Goal: Information Seeking & Learning: Understand process/instructions

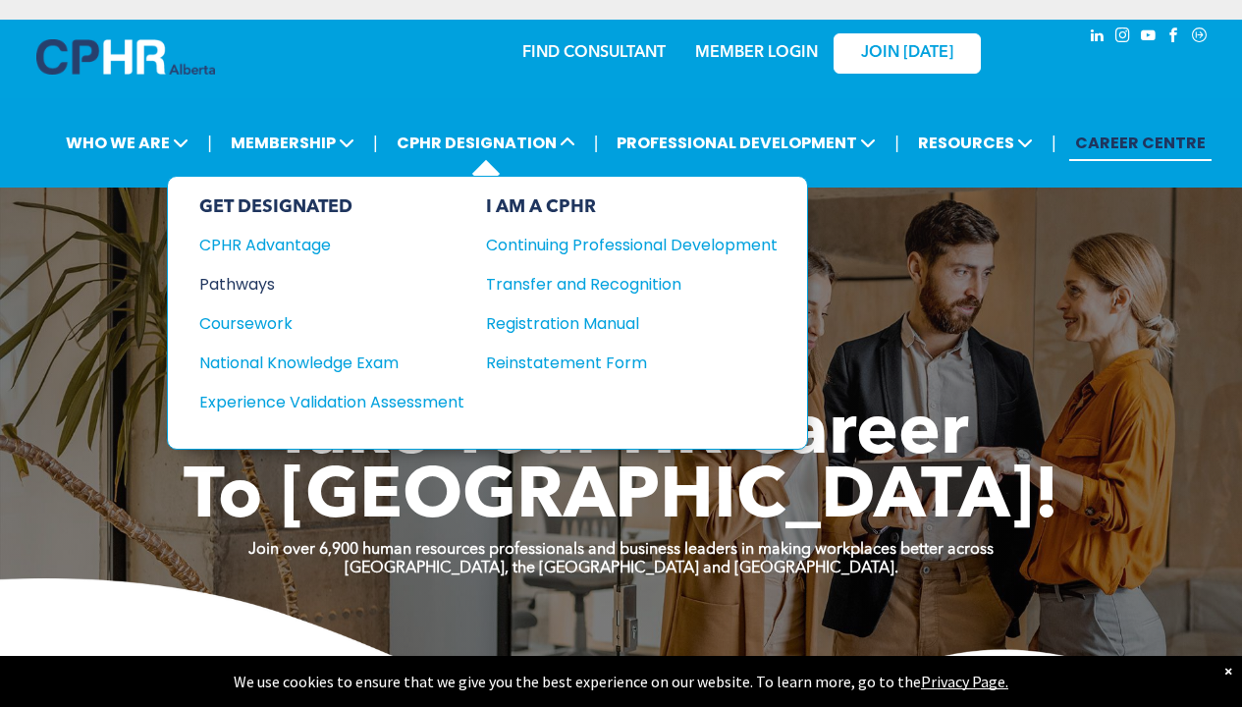
click at [268, 288] on div "Pathways" at bounding box center [318, 284] width 239 height 25
click at [240, 283] on div "Pathways" at bounding box center [318, 284] width 239 height 25
click at [237, 273] on div "Pathways" at bounding box center [318, 284] width 239 height 25
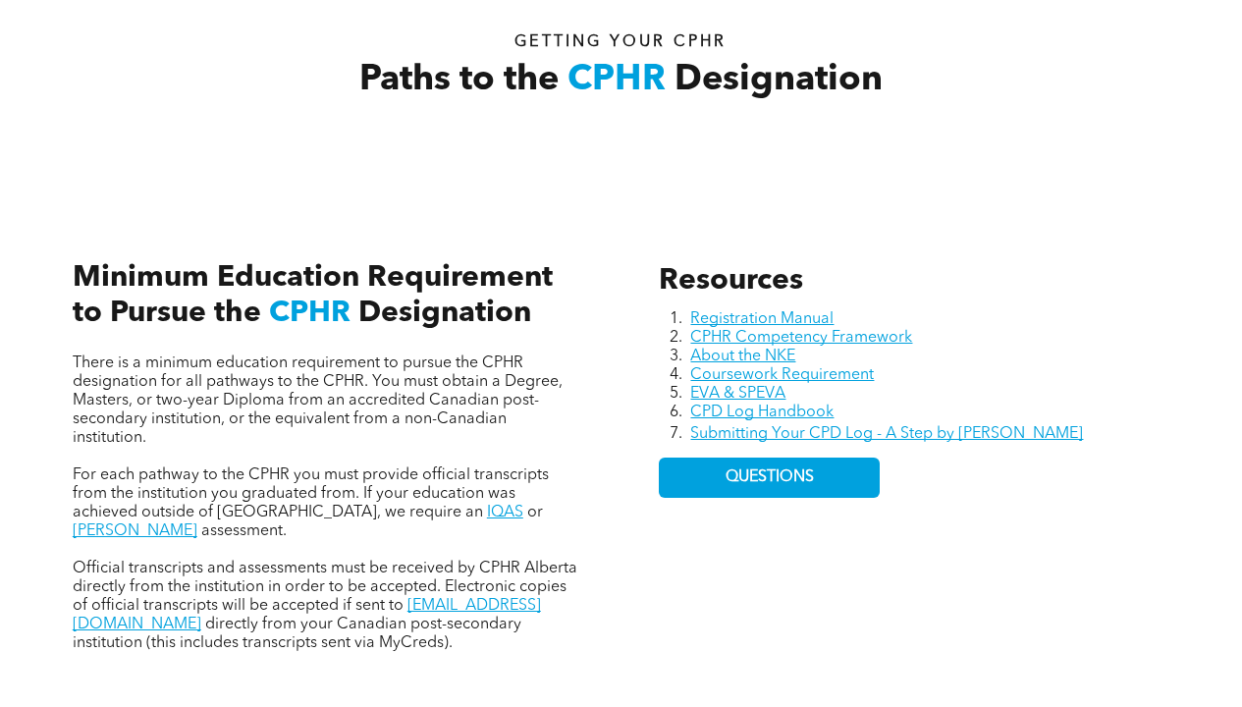
scroll to position [682, 0]
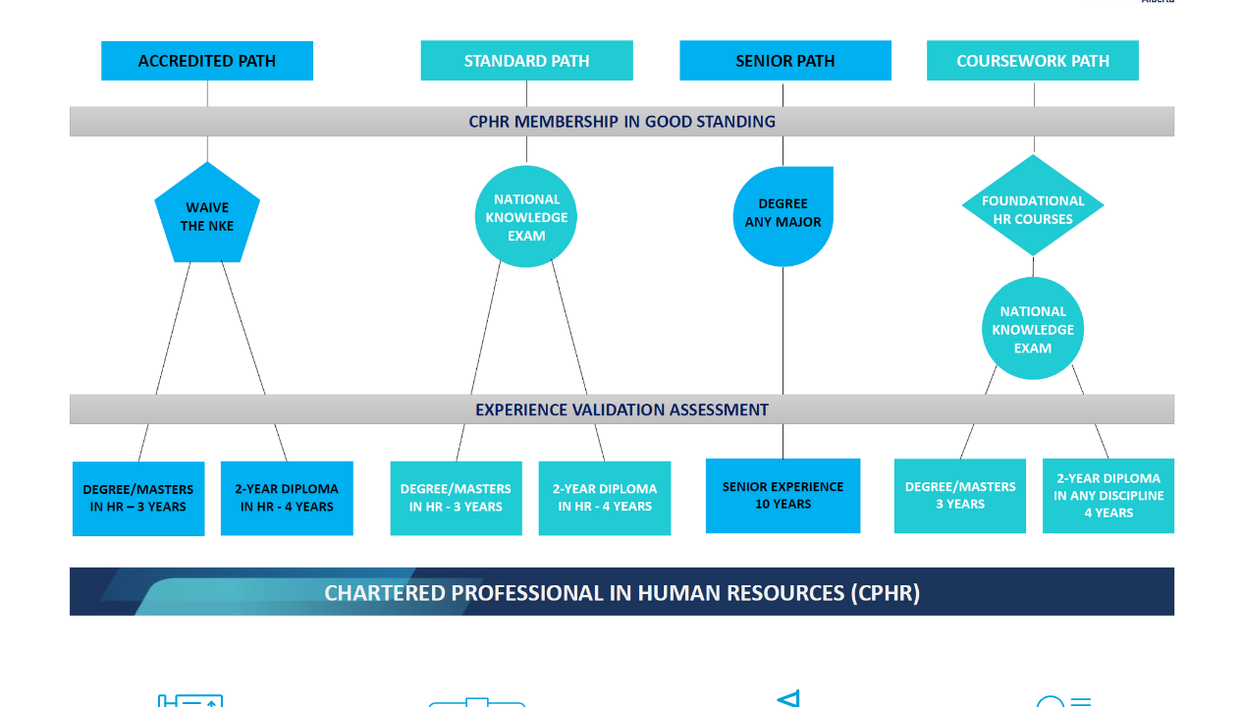
scroll to position [2213, 0]
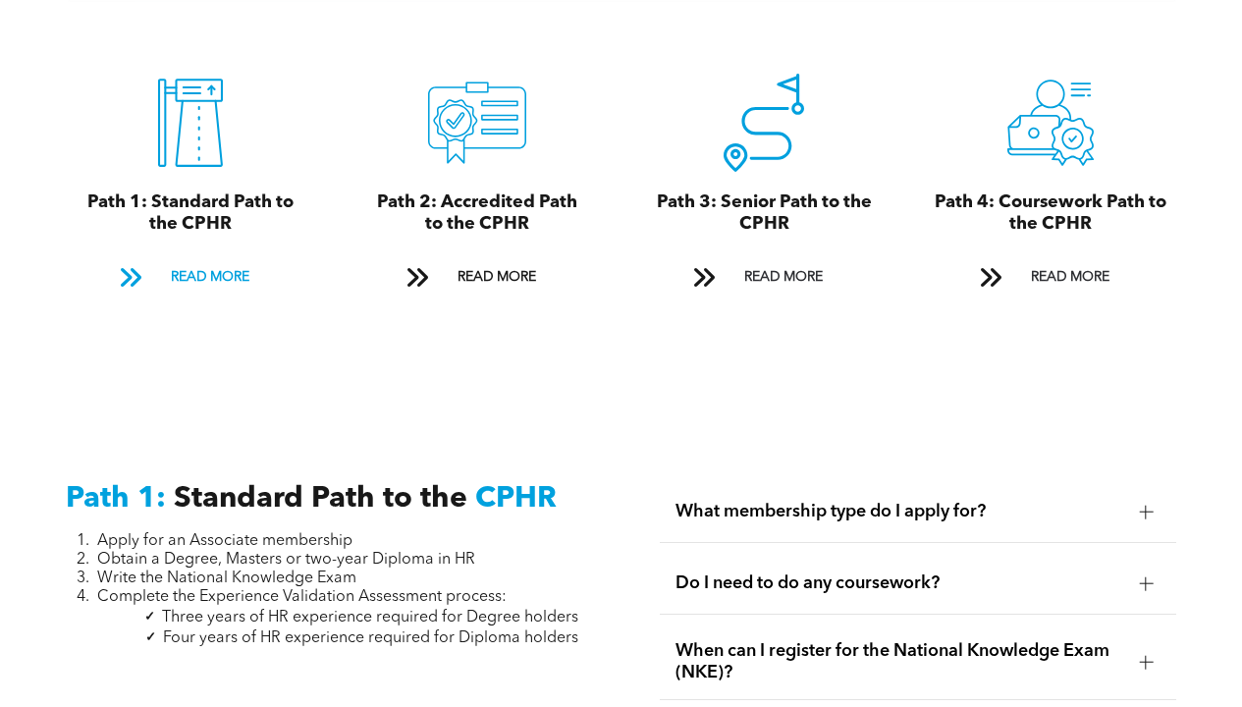
click at [183, 259] on span "READ MORE" at bounding box center [210, 277] width 92 height 36
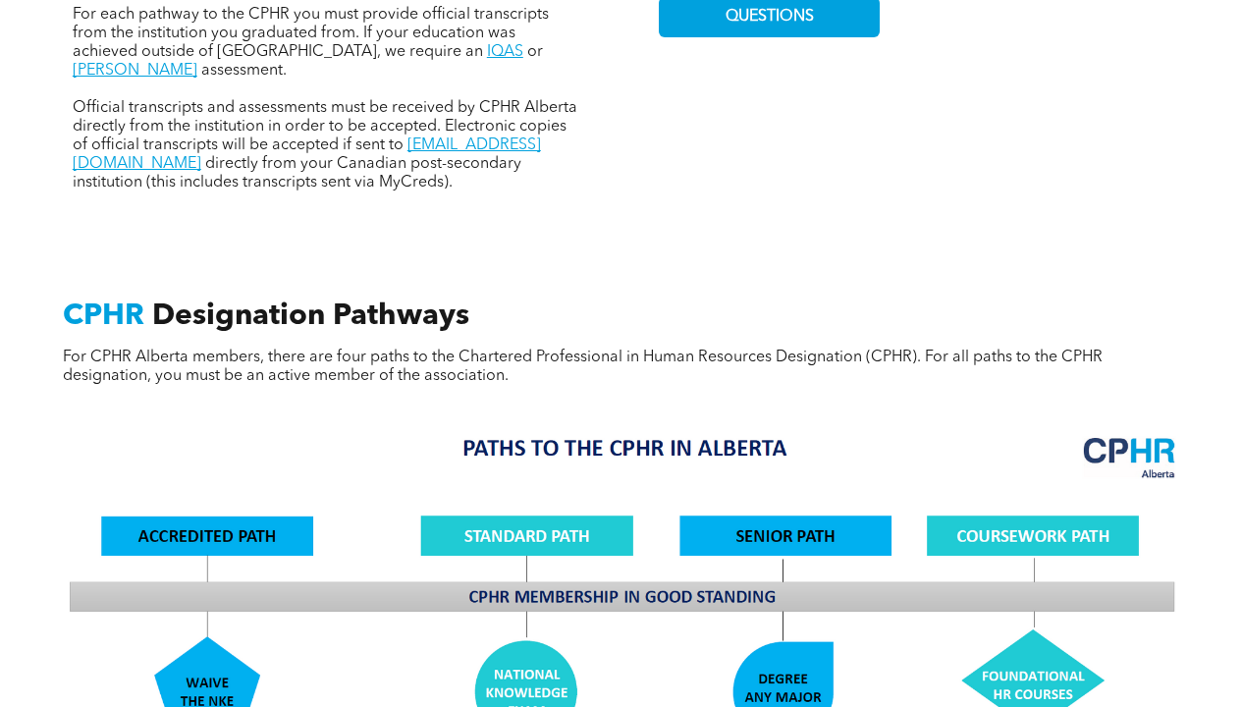
scroll to position [1160, 0]
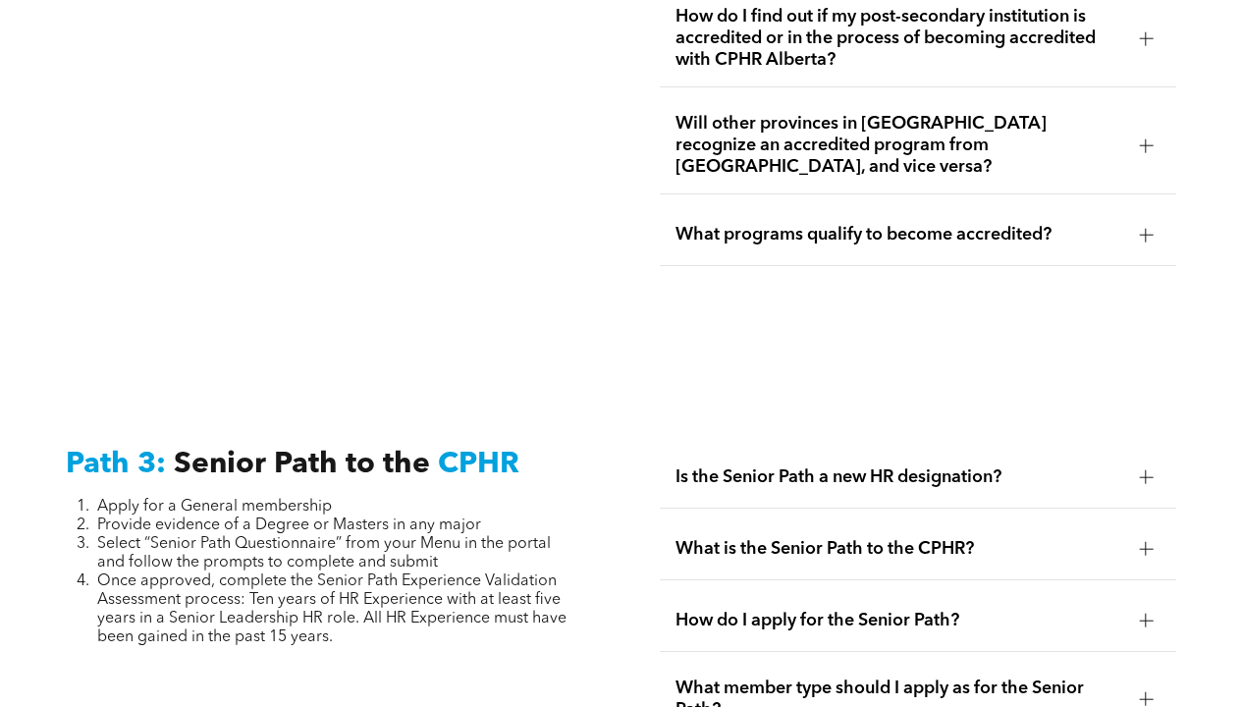
scroll to position [4783, 0]
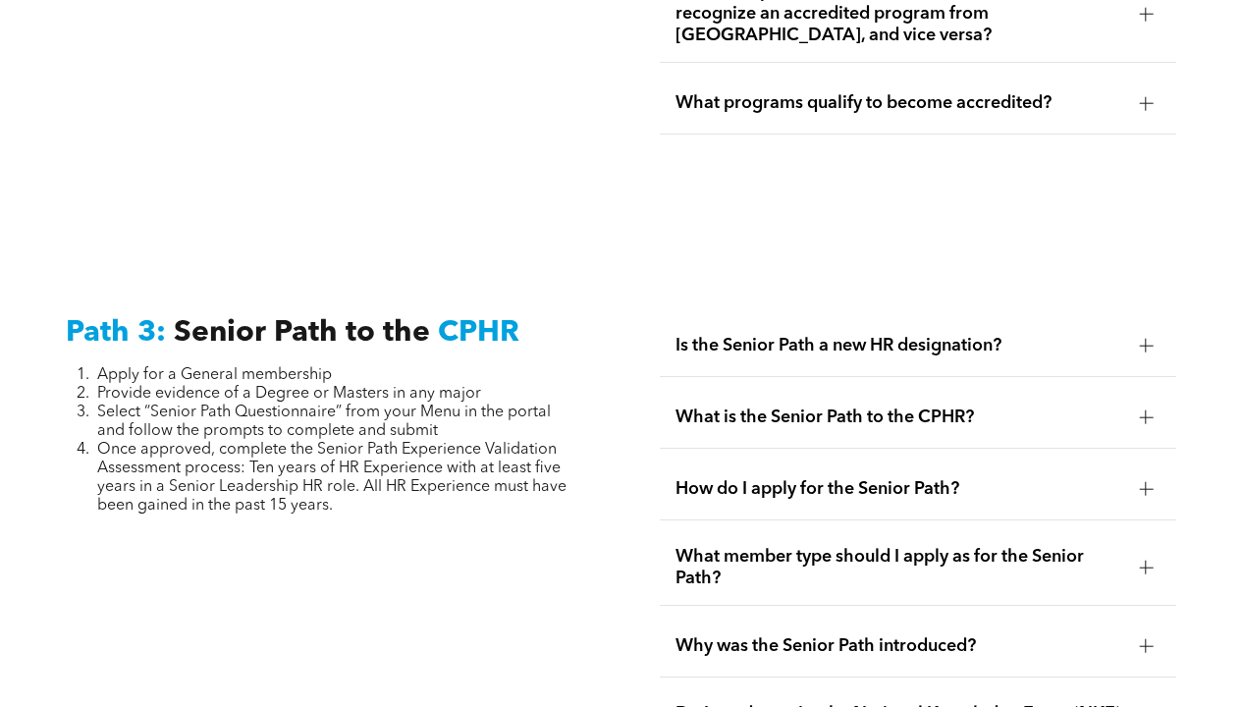
click at [1027, 337] on span "Is the Senior Path a new HR designation?" at bounding box center [900, 346] width 449 height 22
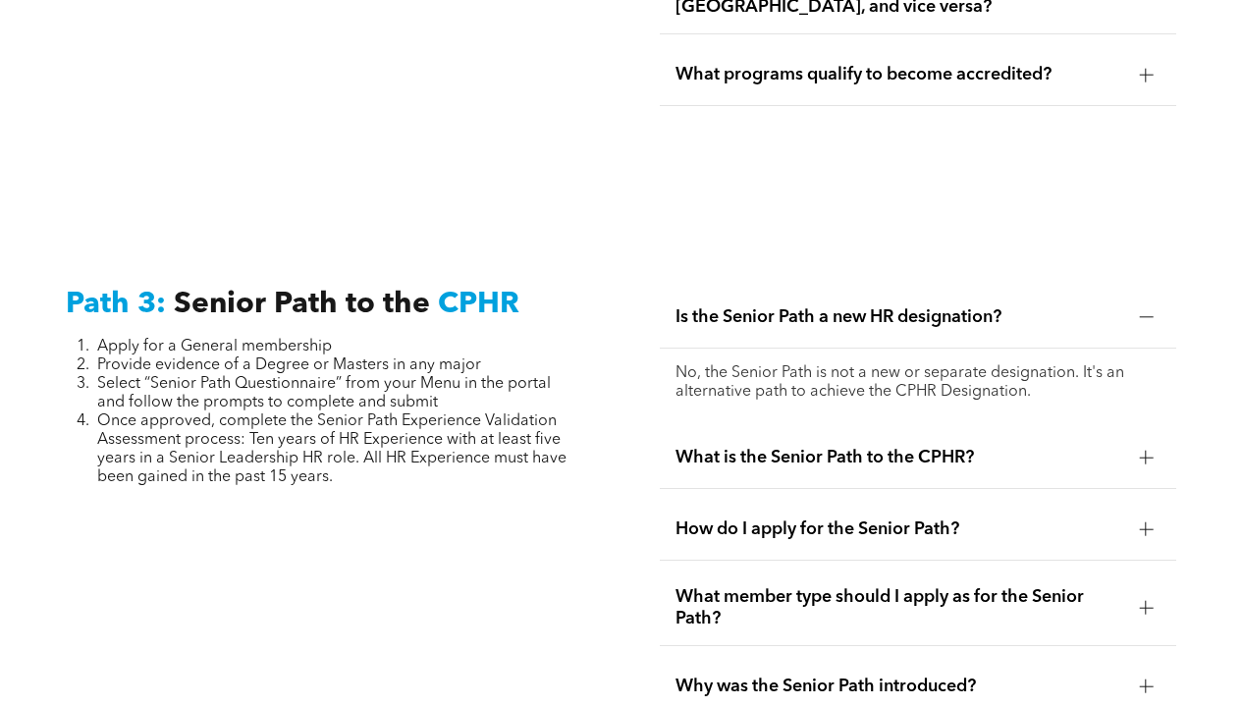
scroll to position [4994, 0]
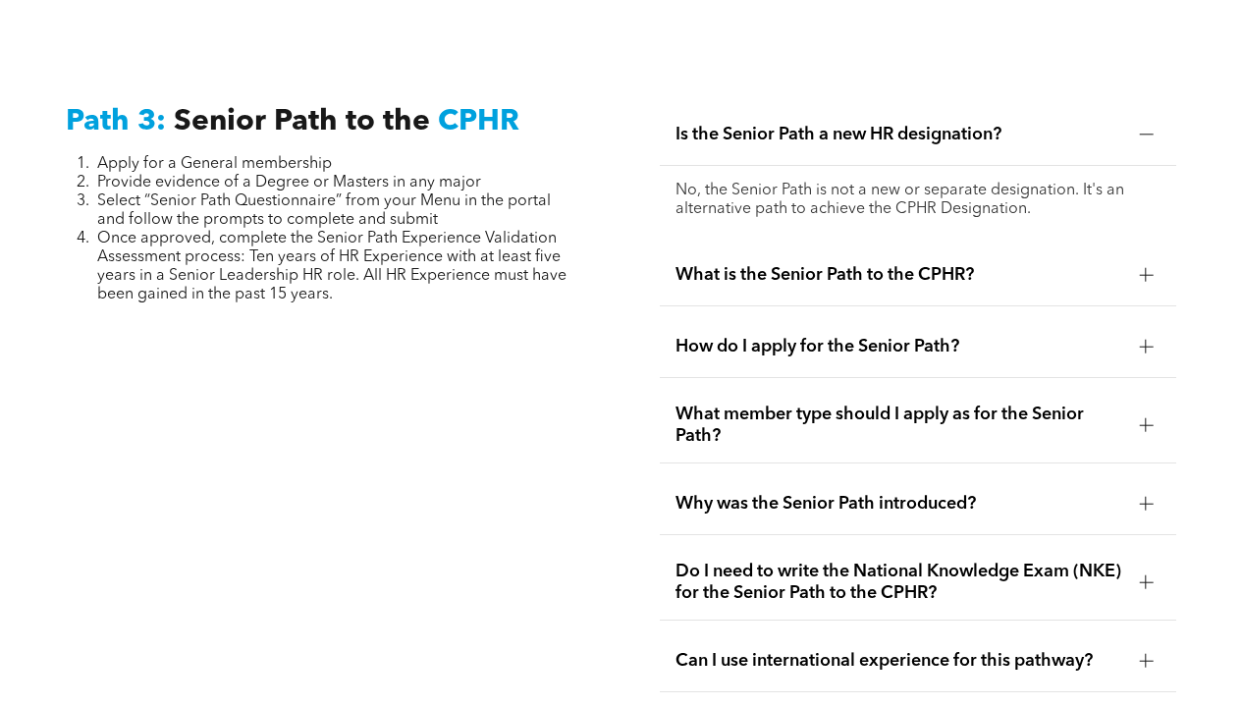
click at [961, 271] on div "What is the Senior Path to the CPHR?" at bounding box center [919, 276] width 518 height 62
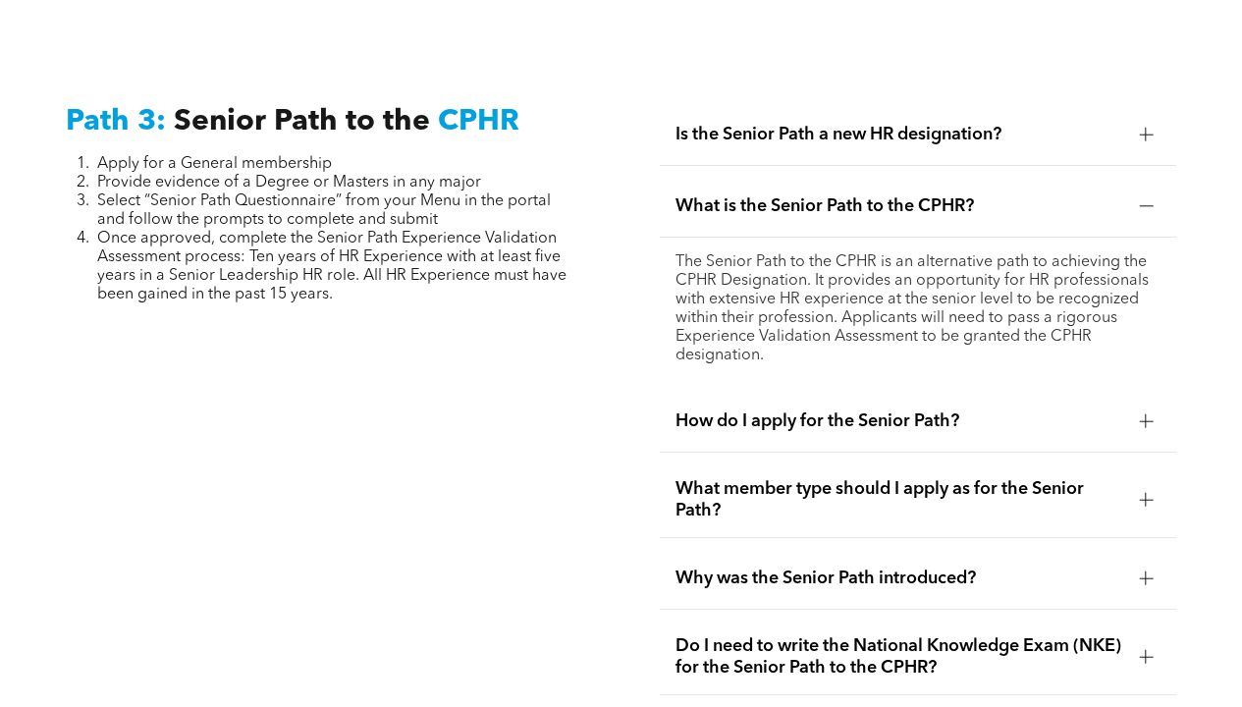
click at [969, 410] on span "How do I apply for the Senior Path?" at bounding box center [900, 421] width 449 height 22
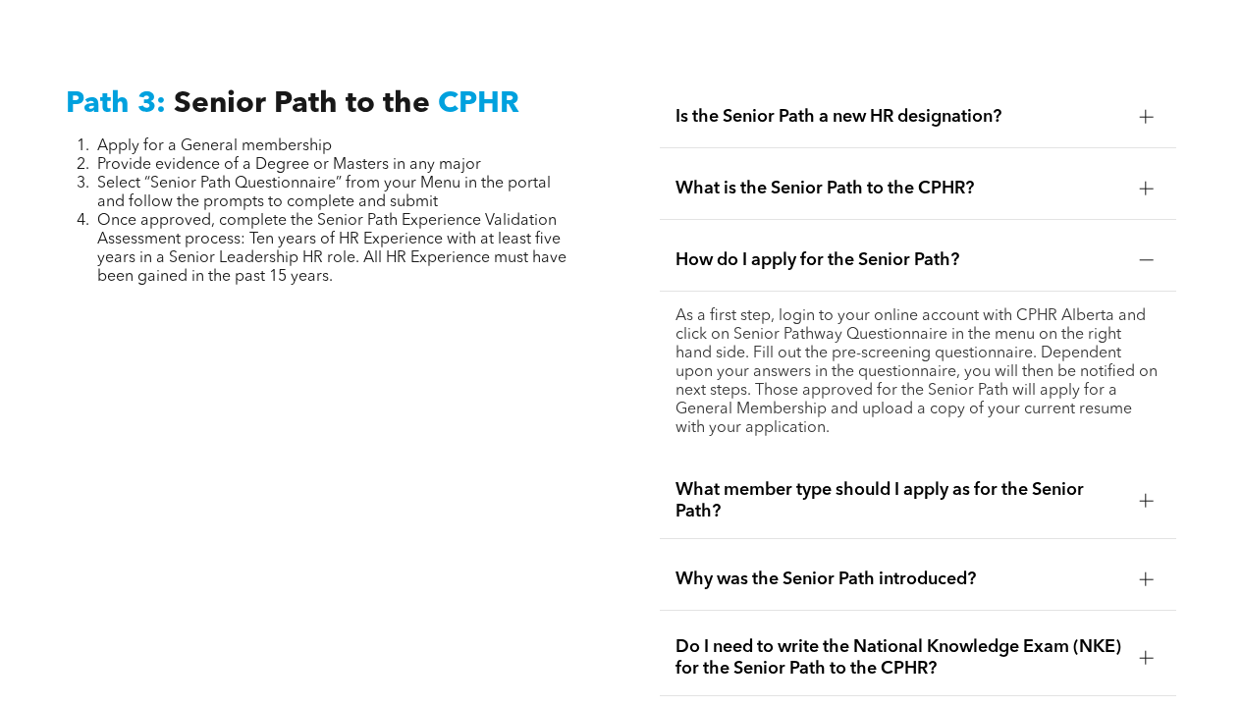
scroll to position [5167, 0]
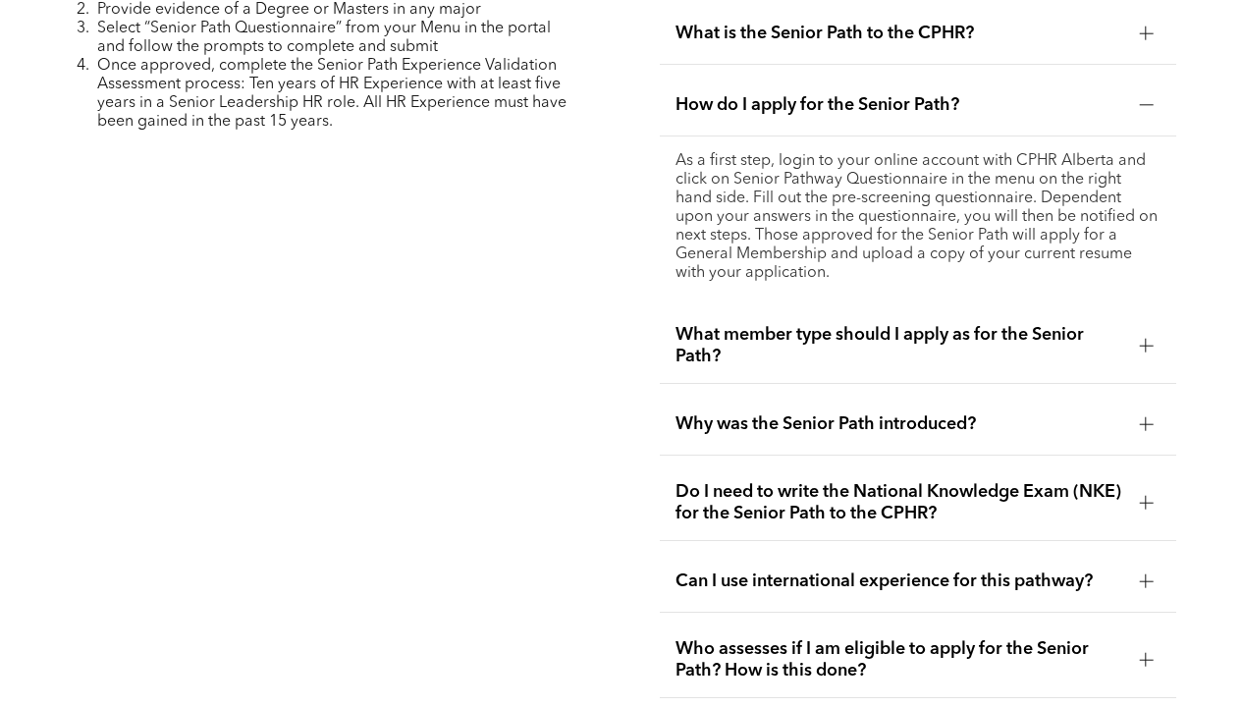
click at [994, 338] on span "What member type should I apply as for the Senior Path?" at bounding box center [900, 345] width 449 height 43
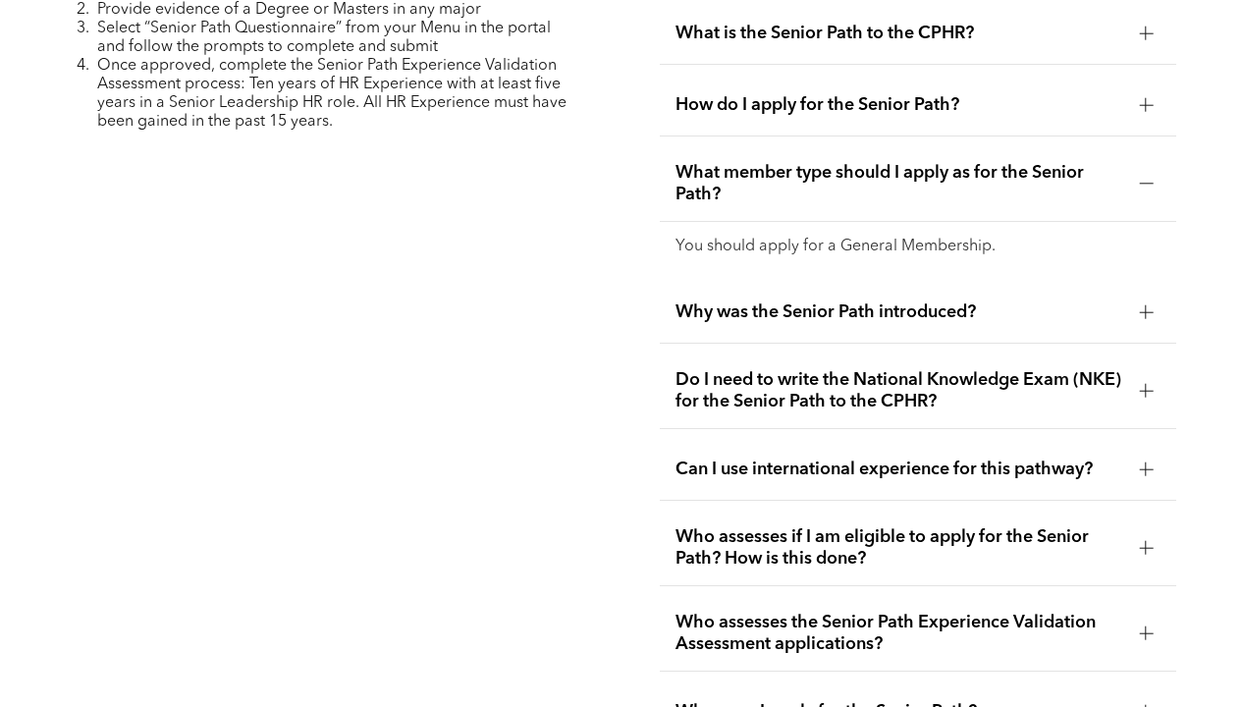
click at [1099, 387] on span "Do I need to write the National Knowledge Exam (NKE) for the Senior Path to the…" at bounding box center [900, 390] width 449 height 43
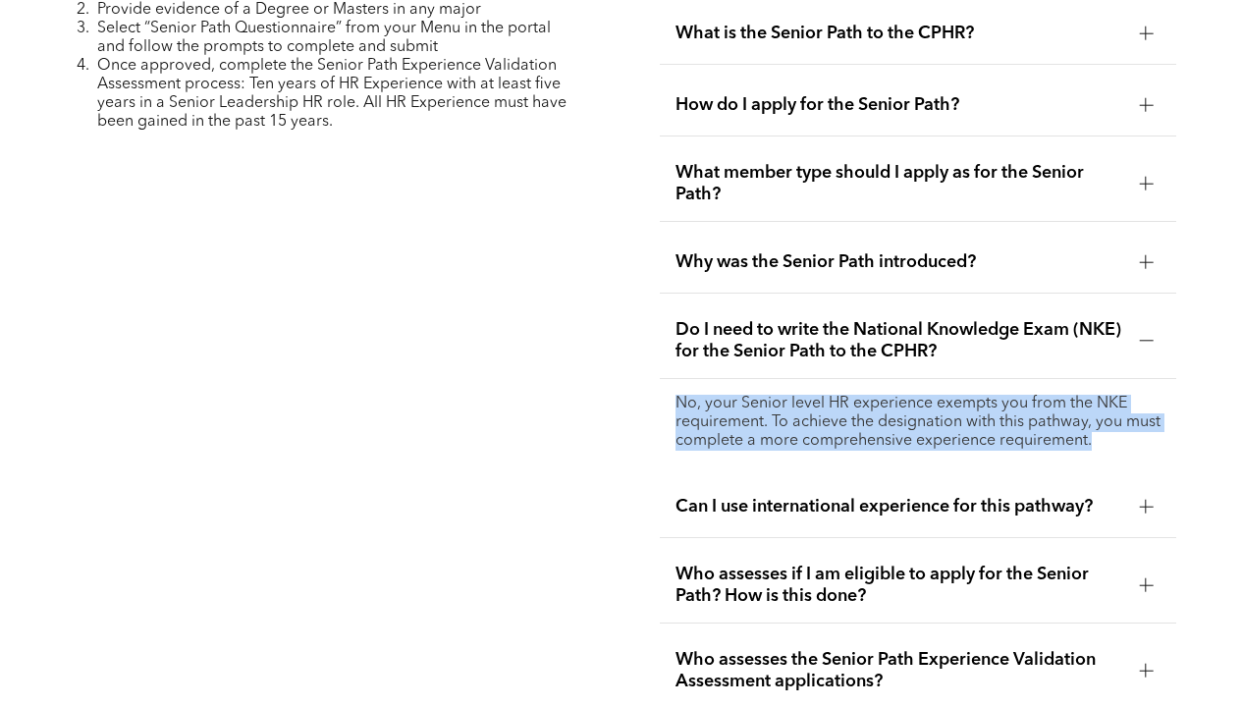
drag, startPoint x: 1145, startPoint y: 419, endPoint x: 895, endPoint y: 367, distance: 255.8
click at [895, 379] on div "No, your Senior level HR experience exempts you from the NKE requirement. To ac…" at bounding box center [919, 422] width 518 height 87
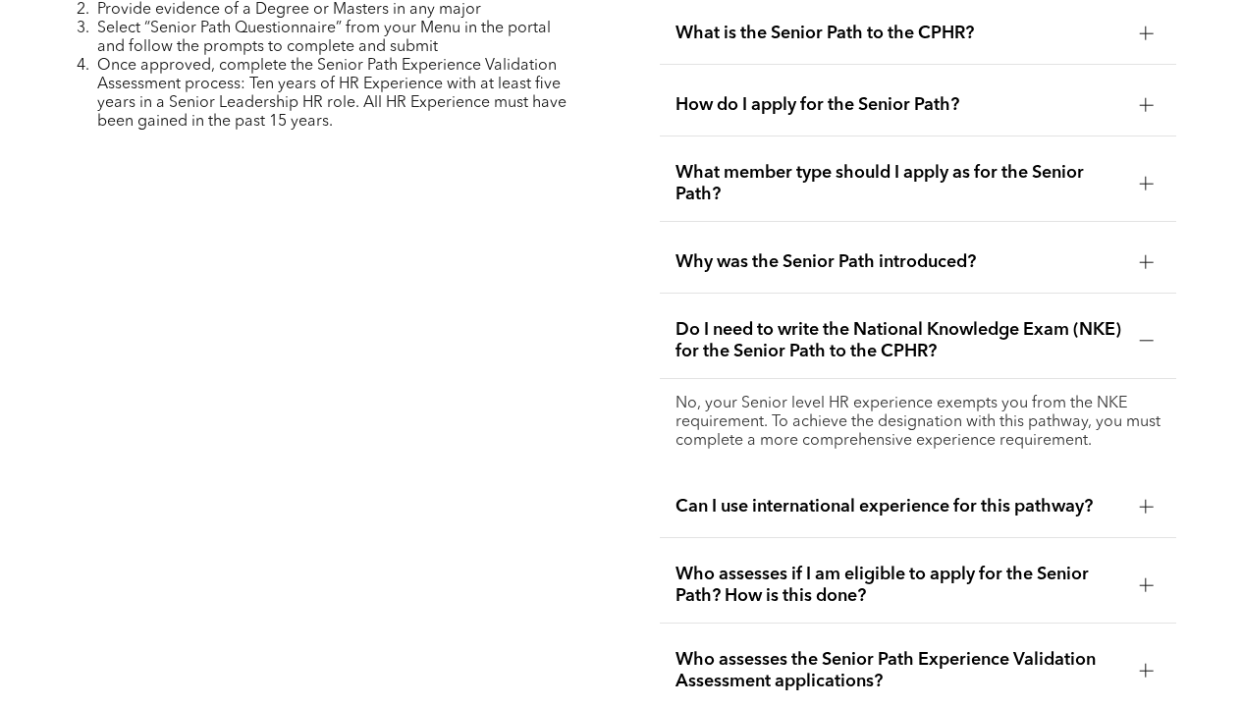
click at [1002, 476] on div "Can I use international experience for this pathway?" at bounding box center [919, 507] width 518 height 62
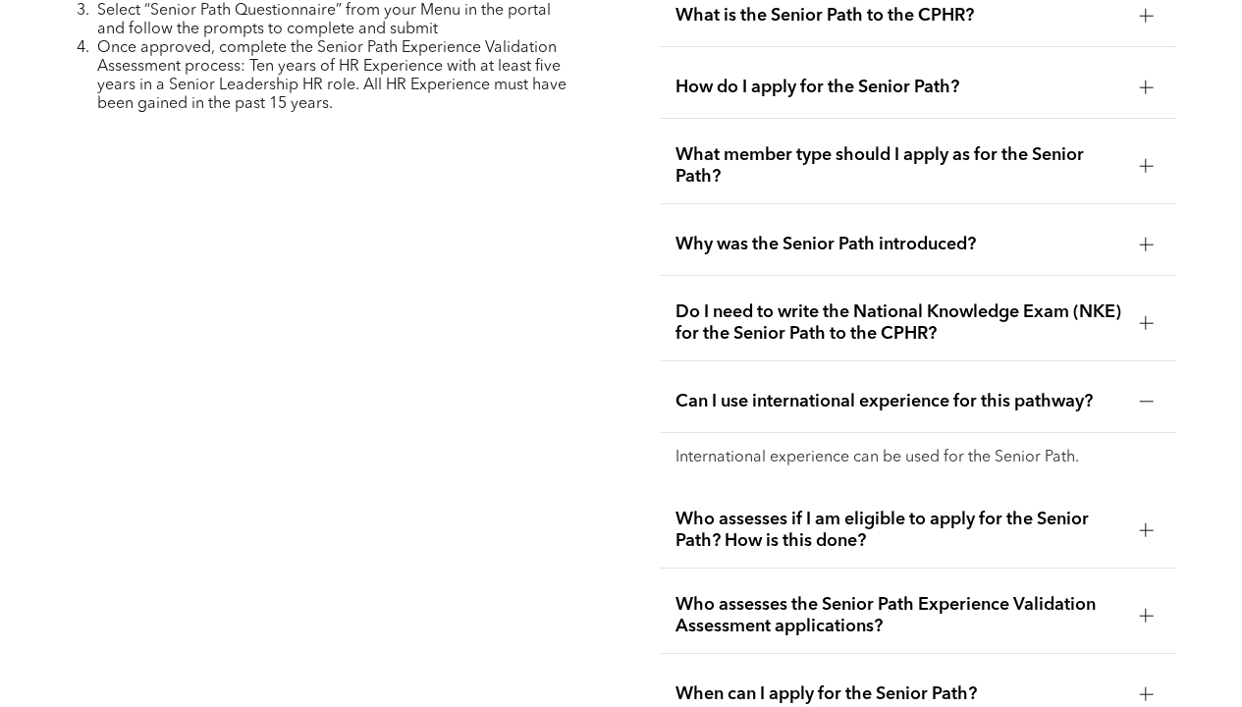
scroll to position [5322, 0]
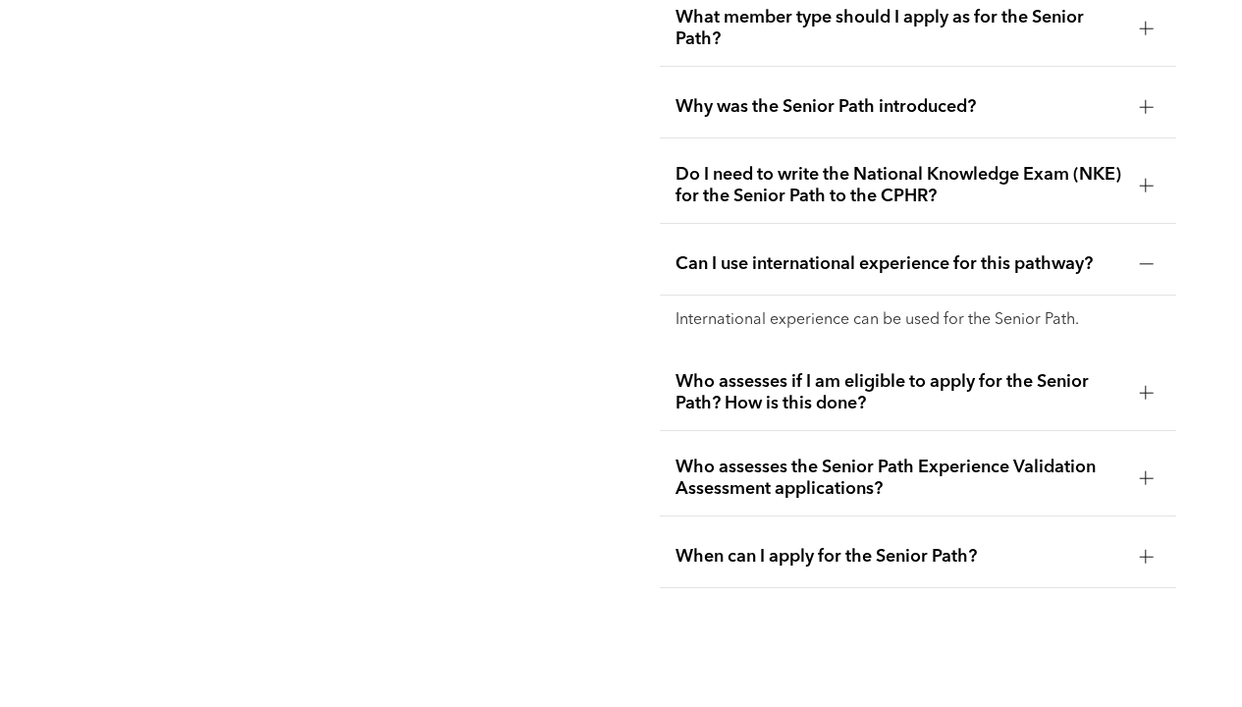
click at [1024, 371] on span "Who assesses if I am eligible to apply for the Senior Path? How is this done?" at bounding box center [900, 392] width 449 height 43
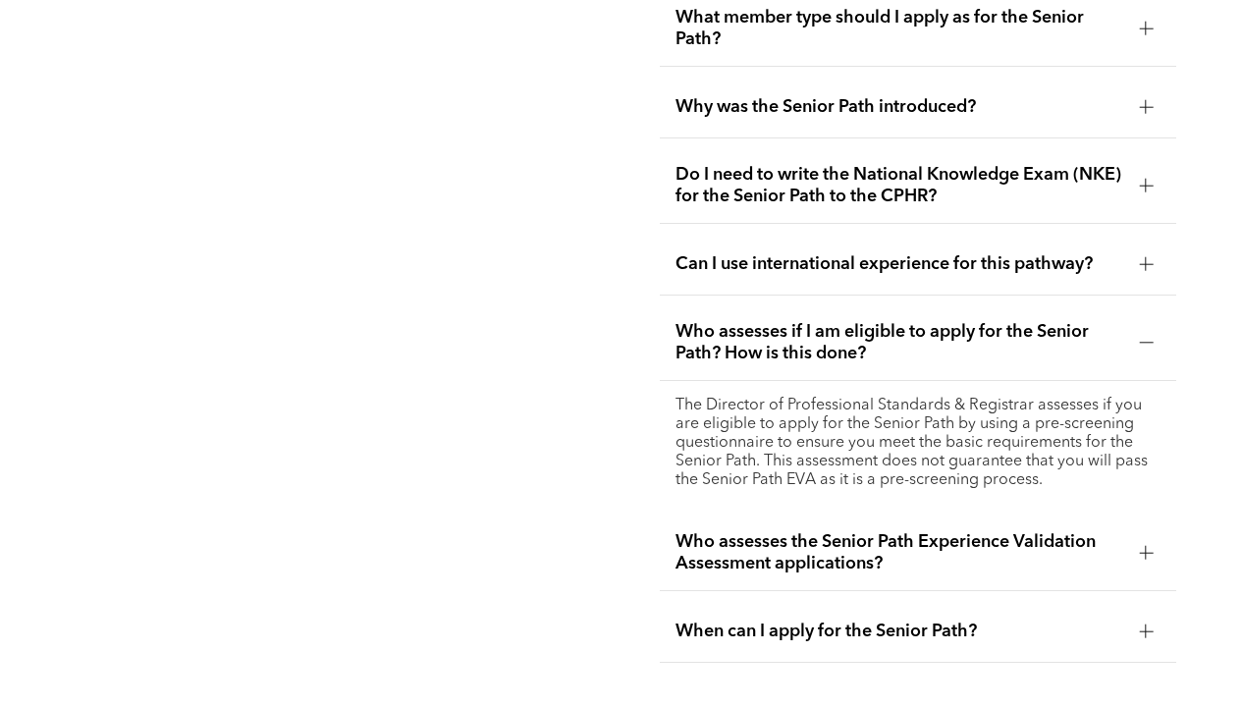
click at [1025, 531] on span "Who assesses the Senior Path Experience Validation Assessment applications?" at bounding box center [900, 552] width 449 height 43
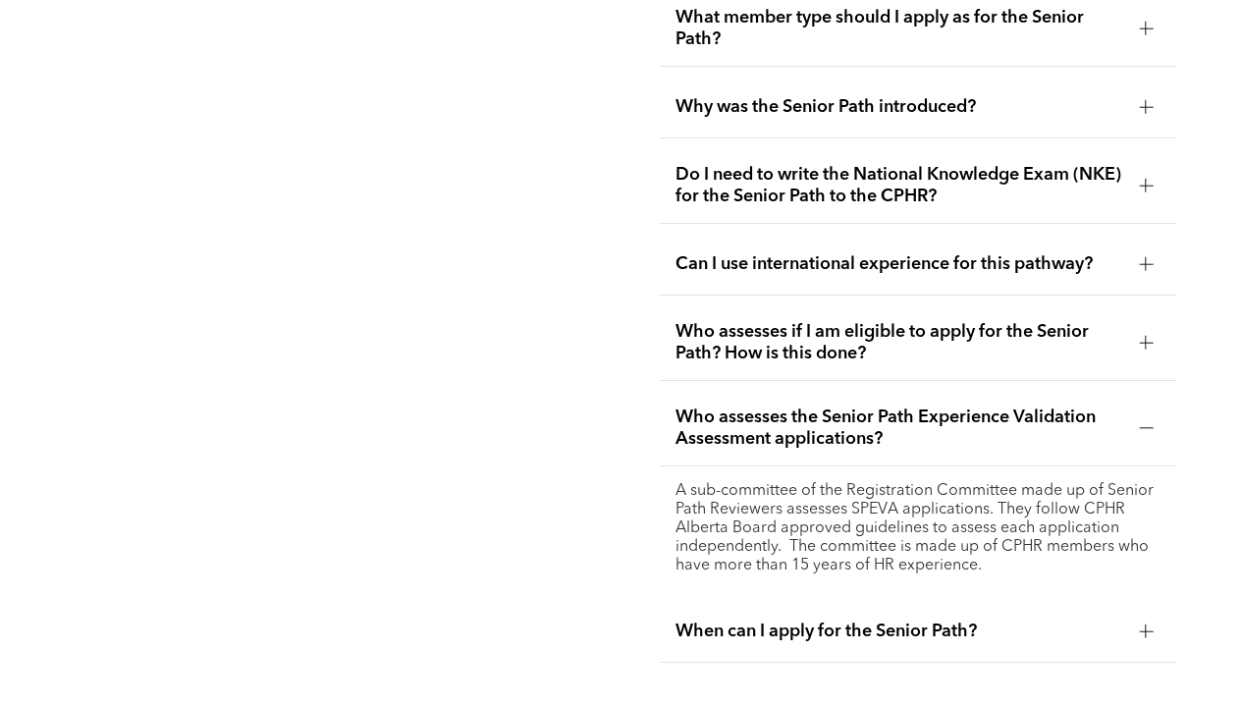
scroll to position [5449, 0]
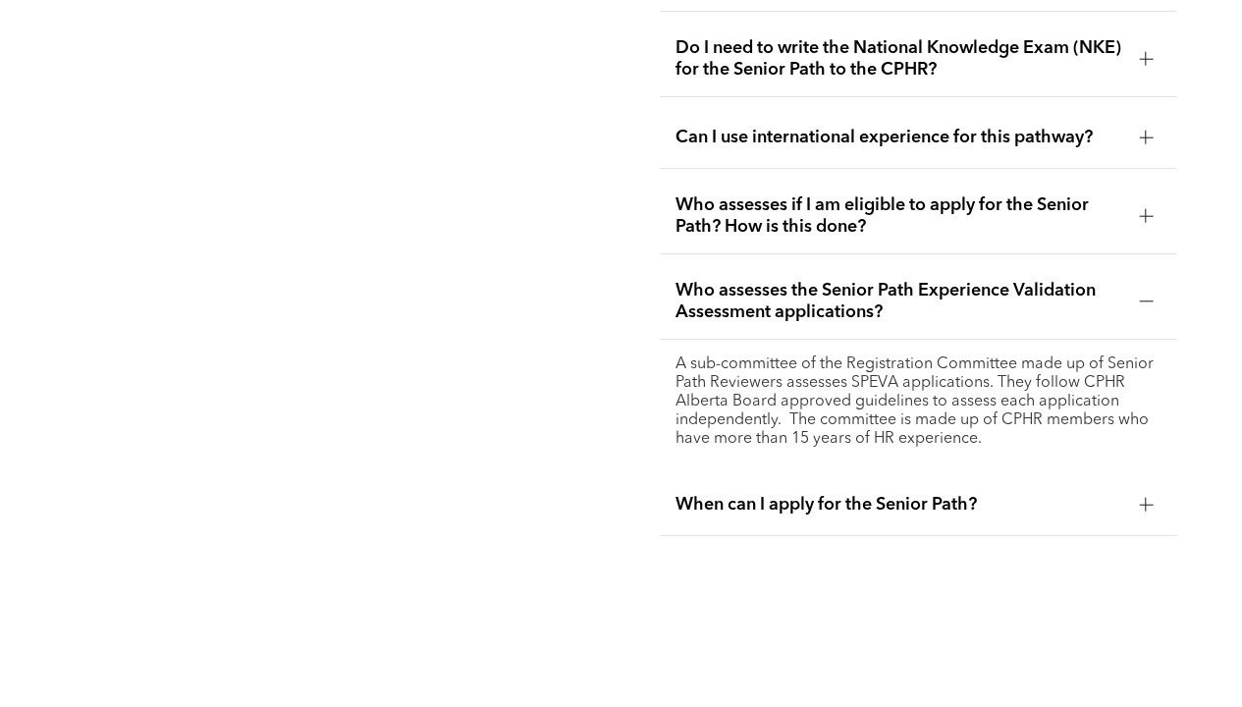
click at [1023, 497] on div "When can I apply for the Senior Path?" at bounding box center [919, 505] width 518 height 62
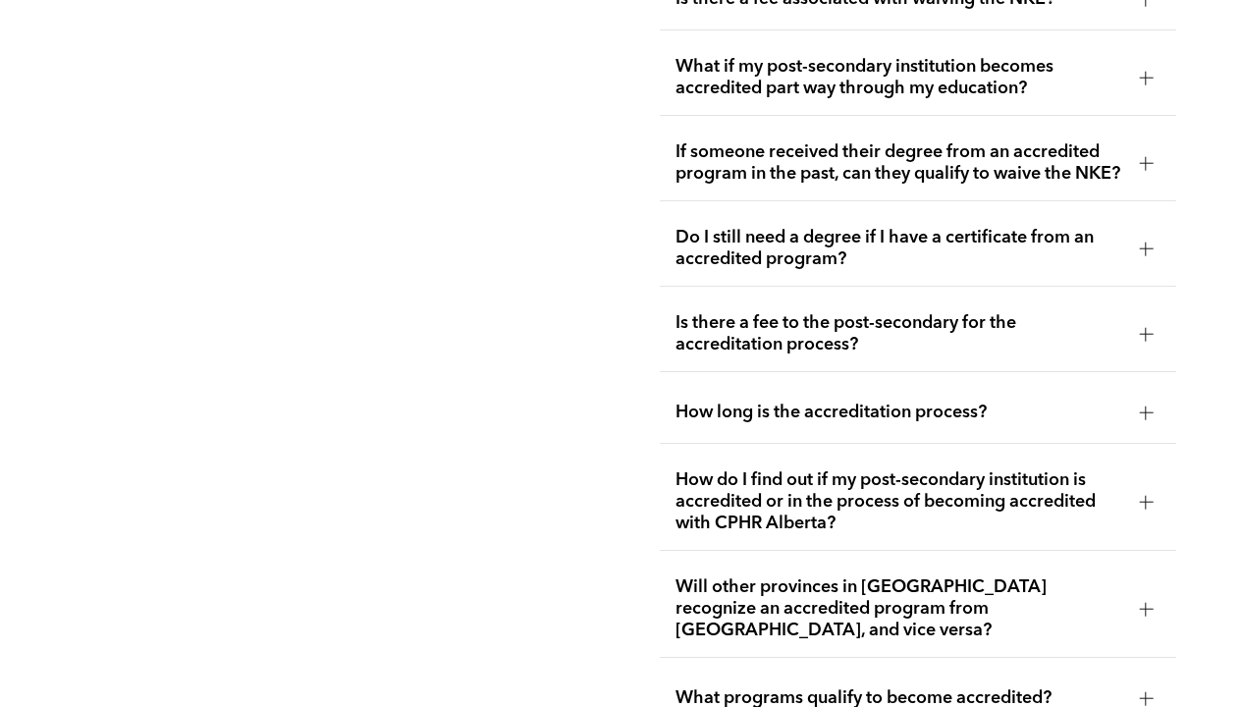
scroll to position [3243, 0]
